Goal: Find specific page/section: Find specific page/section

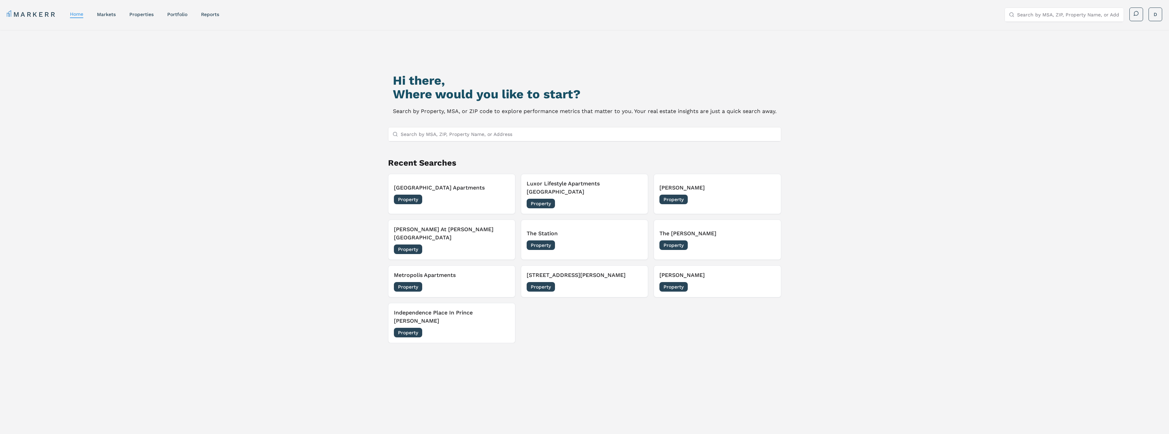
click at [540, 135] on input "Search by MSA, ZIP, Property Name, or Address" at bounding box center [589, 134] width 376 height 14
type input "emblem [DEMOGRAPHIC_DATA]"
click at [518, 163] on div "Emblem At [DEMOGRAPHIC_DATA] [STREET_ADDRESS][PERSON_NAME] Property" at bounding box center [584, 162] width 392 height 18
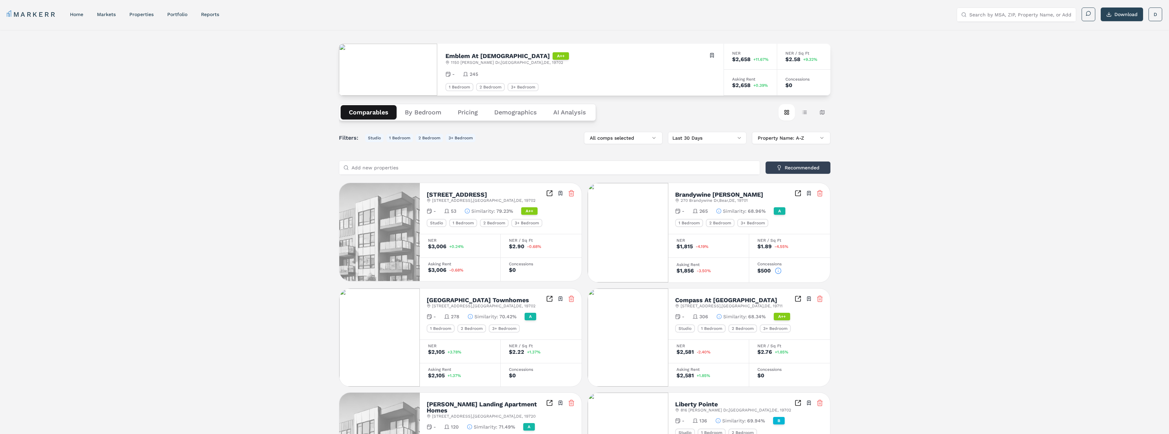
click at [475, 110] on button "Pricing" at bounding box center [467, 112] width 37 height 14
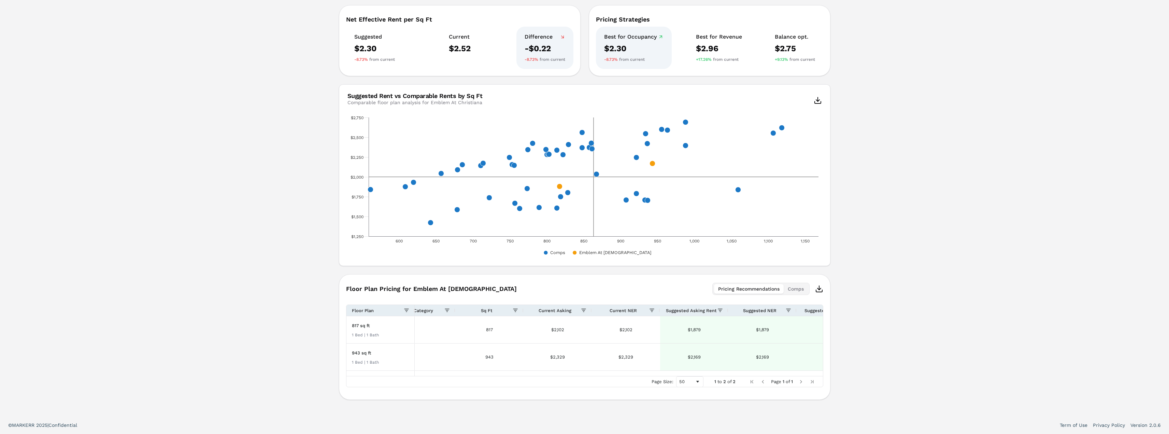
scroll to position [9, 0]
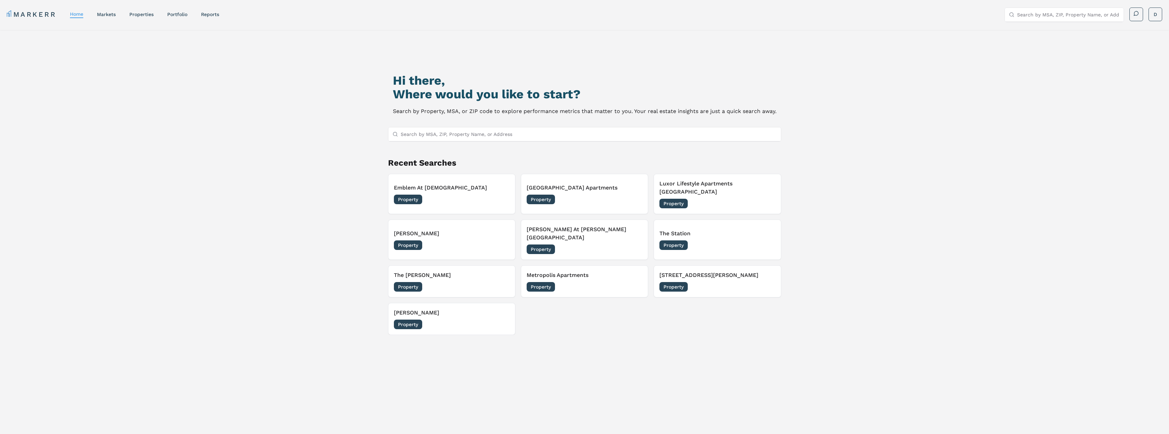
click at [474, 137] on input "Search by MSA, ZIP, Property Name, or Address" at bounding box center [589, 134] width 376 height 14
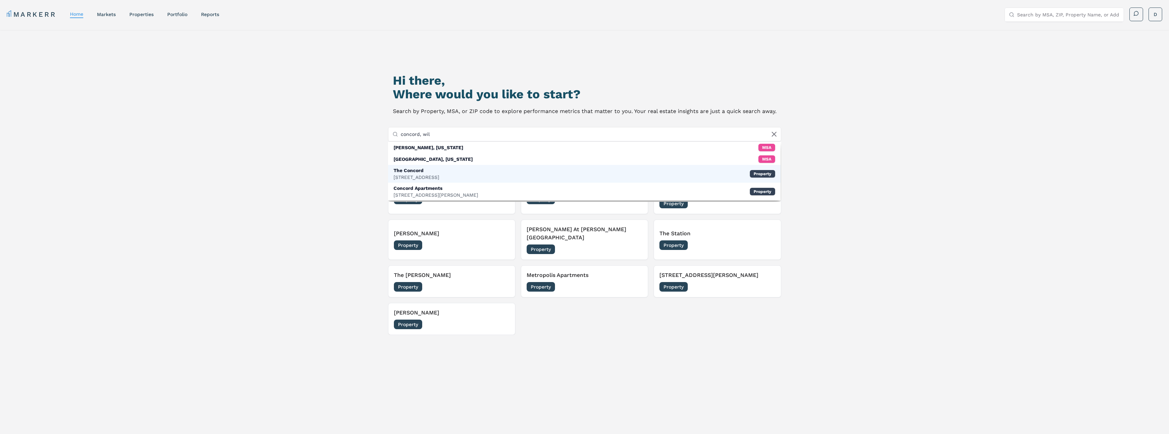
type input "concord, wil"
click at [439, 170] on div "The Concord" at bounding box center [416, 170] width 46 height 7
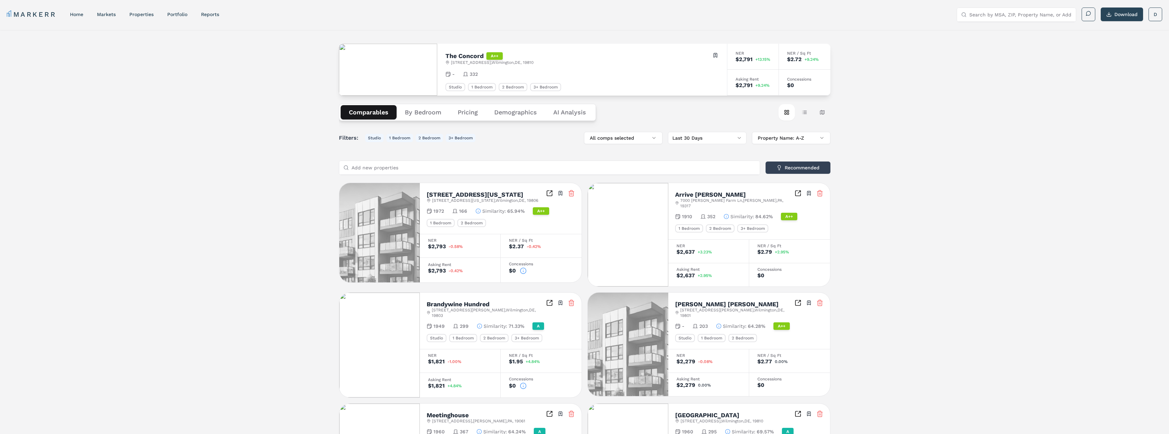
scroll to position [34, 0]
